Goal: Use online tool/utility

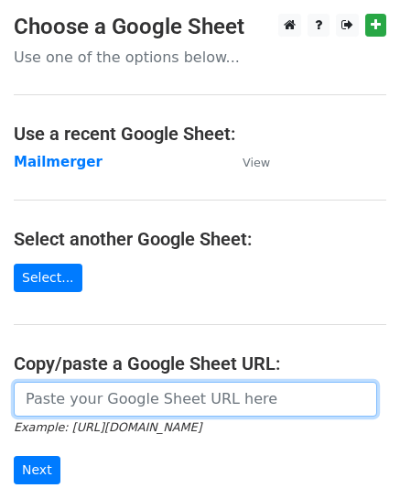
click at [91, 393] on input "url" at bounding box center [195, 398] width 363 height 35
paste input "[URL][DOMAIN_NAME]"
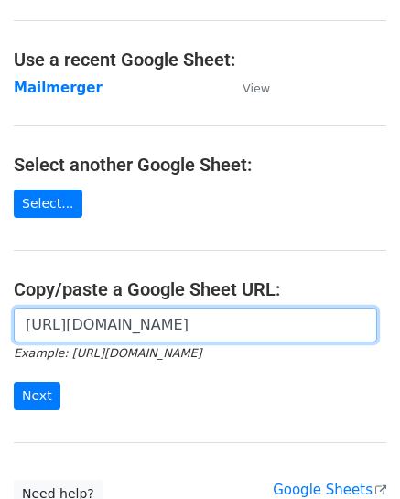
scroll to position [80, 0]
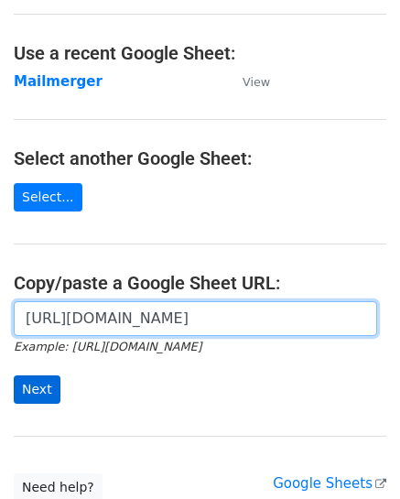
type input "[URL][DOMAIN_NAME]"
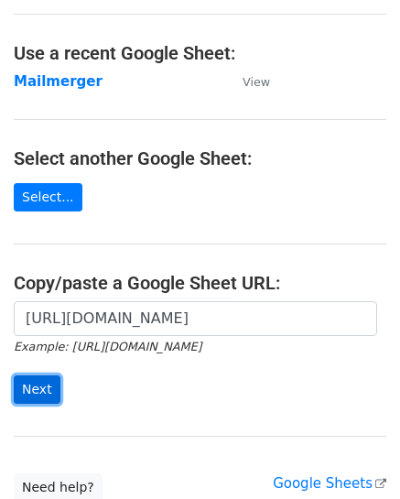
scroll to position [0, 0]
click at [25, 389] on input "Next" at bounding box center [37, 389] width 47 height 28
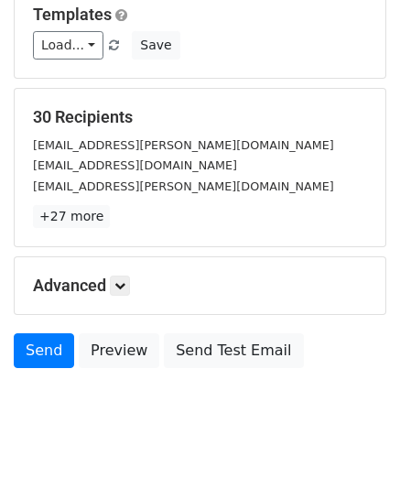
scroll to position [209, 0]
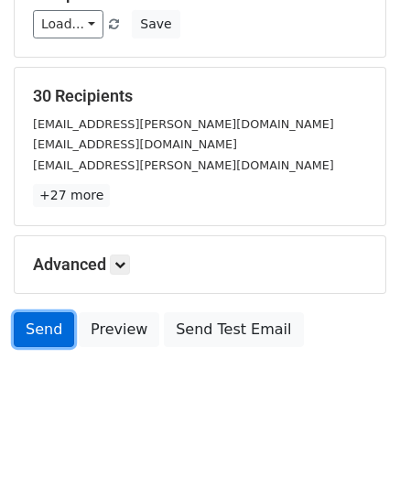
click at [60, 333] on link "Send" at bounding box center [44, 329] width 60 height 35
